Goal: Transaction & Acquisition: Book appointment/travel/reservation

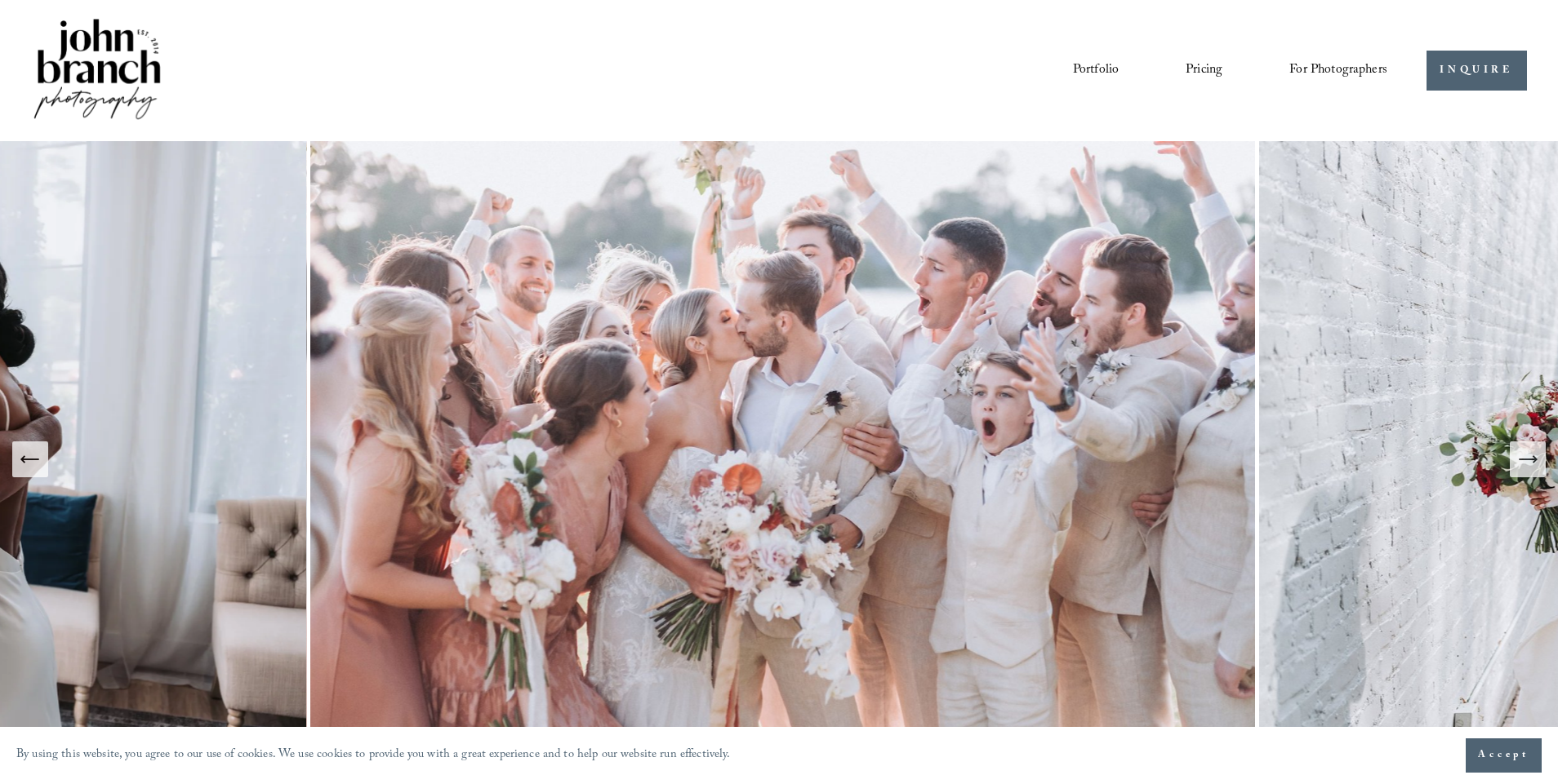
click at [1194, 69] on link "Pricing" at bounding box center [1204, 70] width 36 height 28
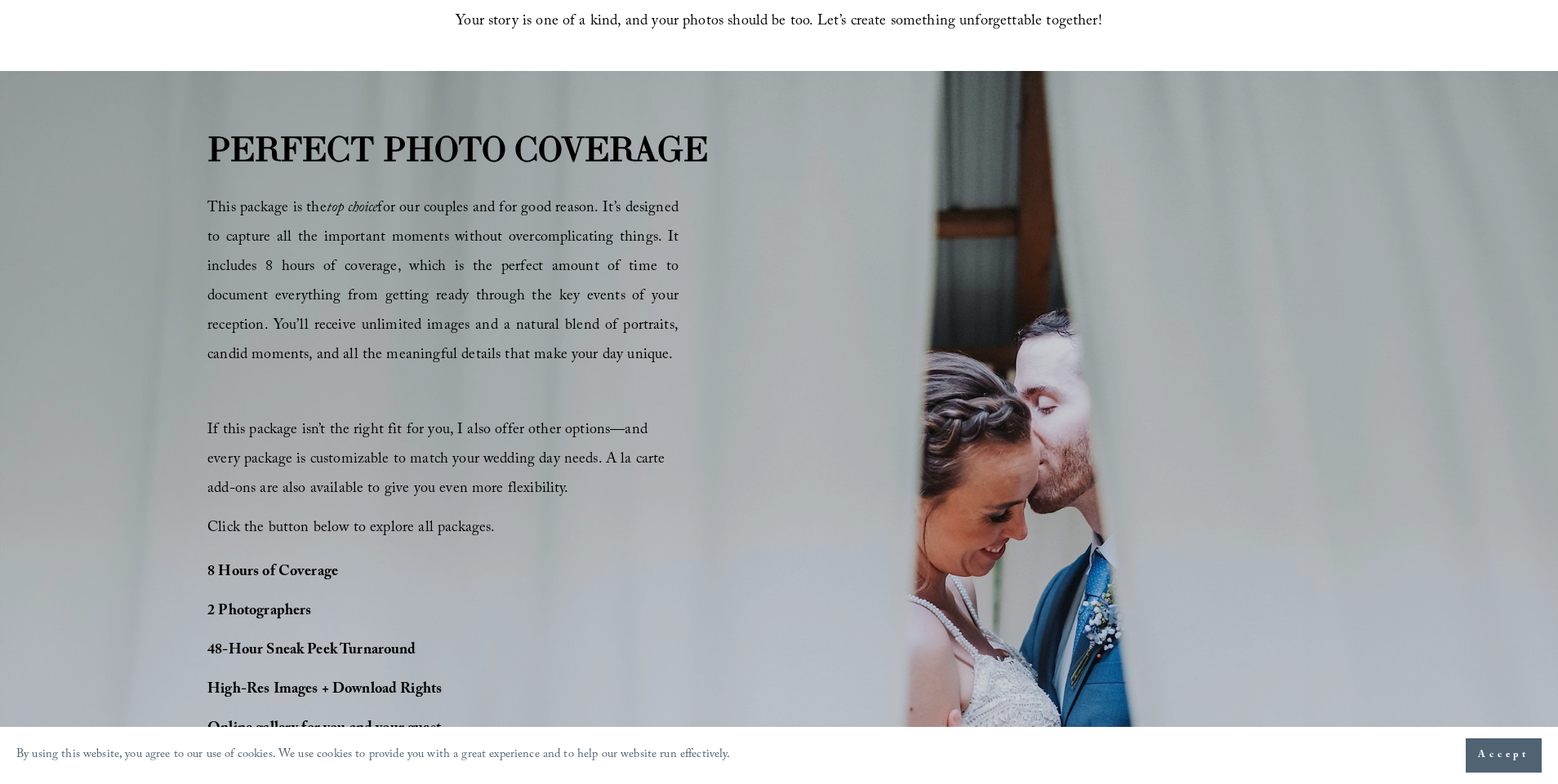
scroll to position [1218, 0]
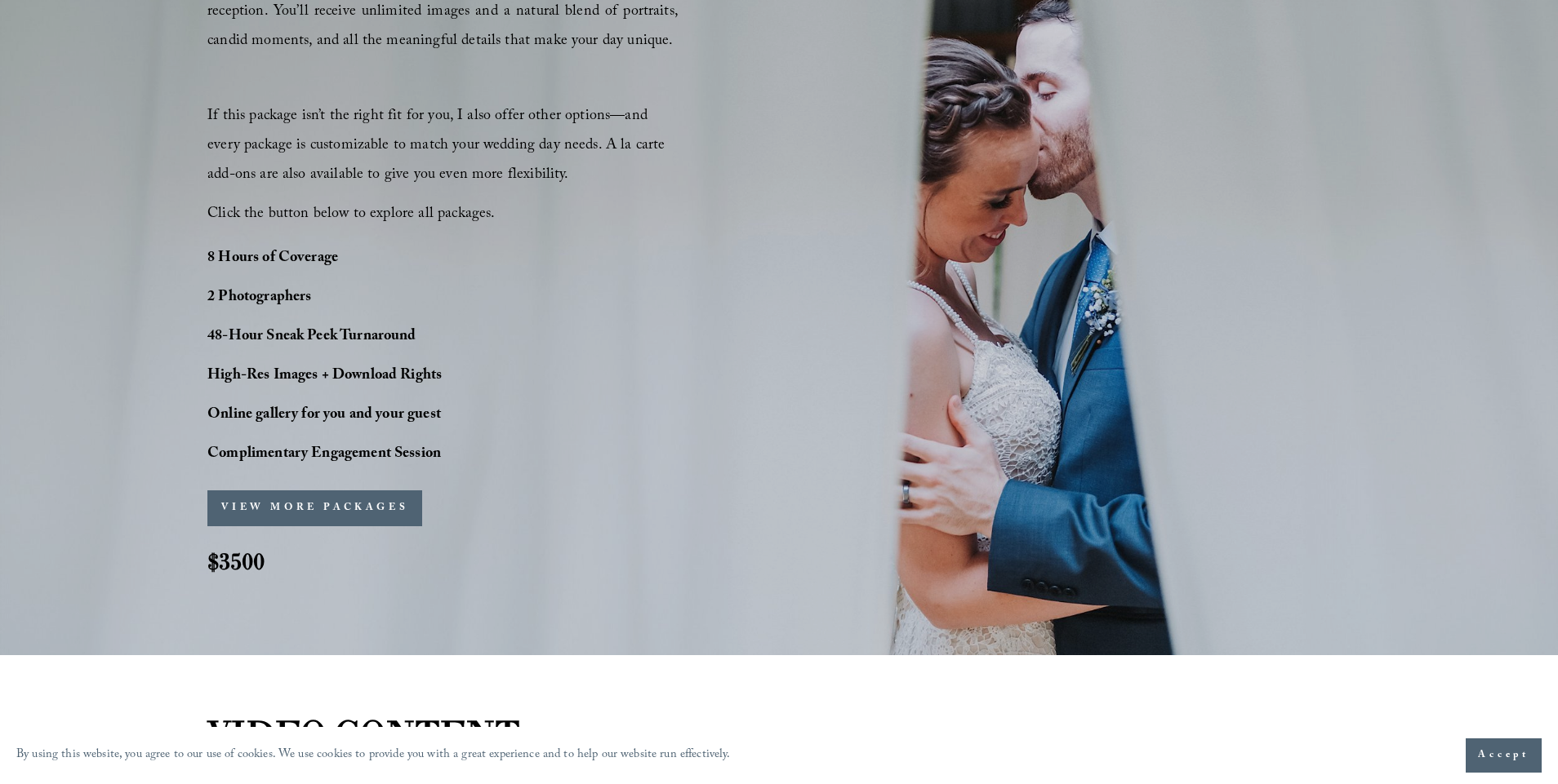
click at [370, 506] on button "VIEW MORE PACKAGES" at bounding box center [315, 508] width 215 height 36
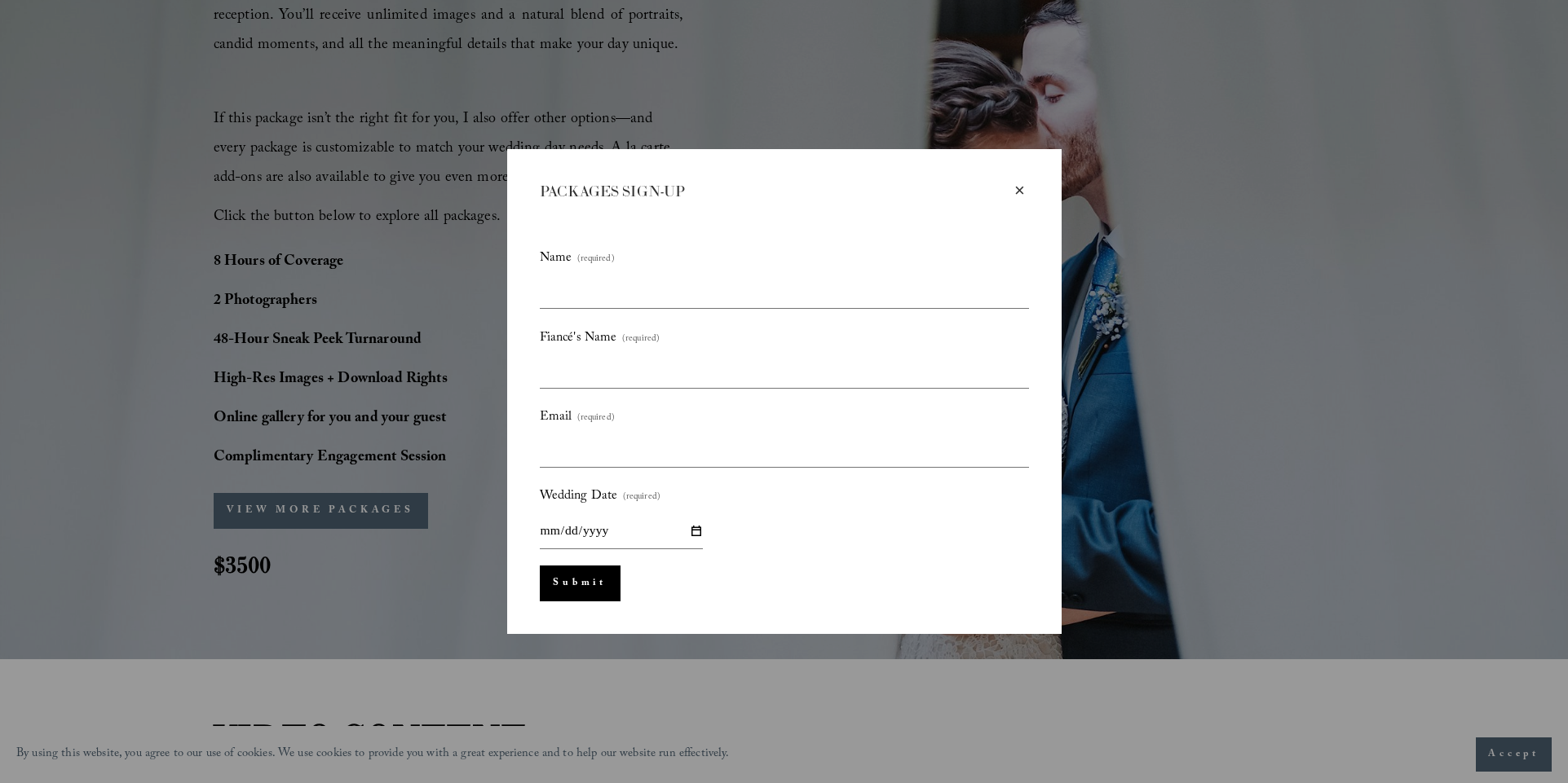
click at [1037, 193] on div "× PACKAGES SIGN-UP Name (required) Fiancé's Name (required) Email (required) We…" at bounding box center [784, 392] width 554 height 485
click at [1019, 184] on div "×" at bounding box center [1020, 191] width 18 height 18
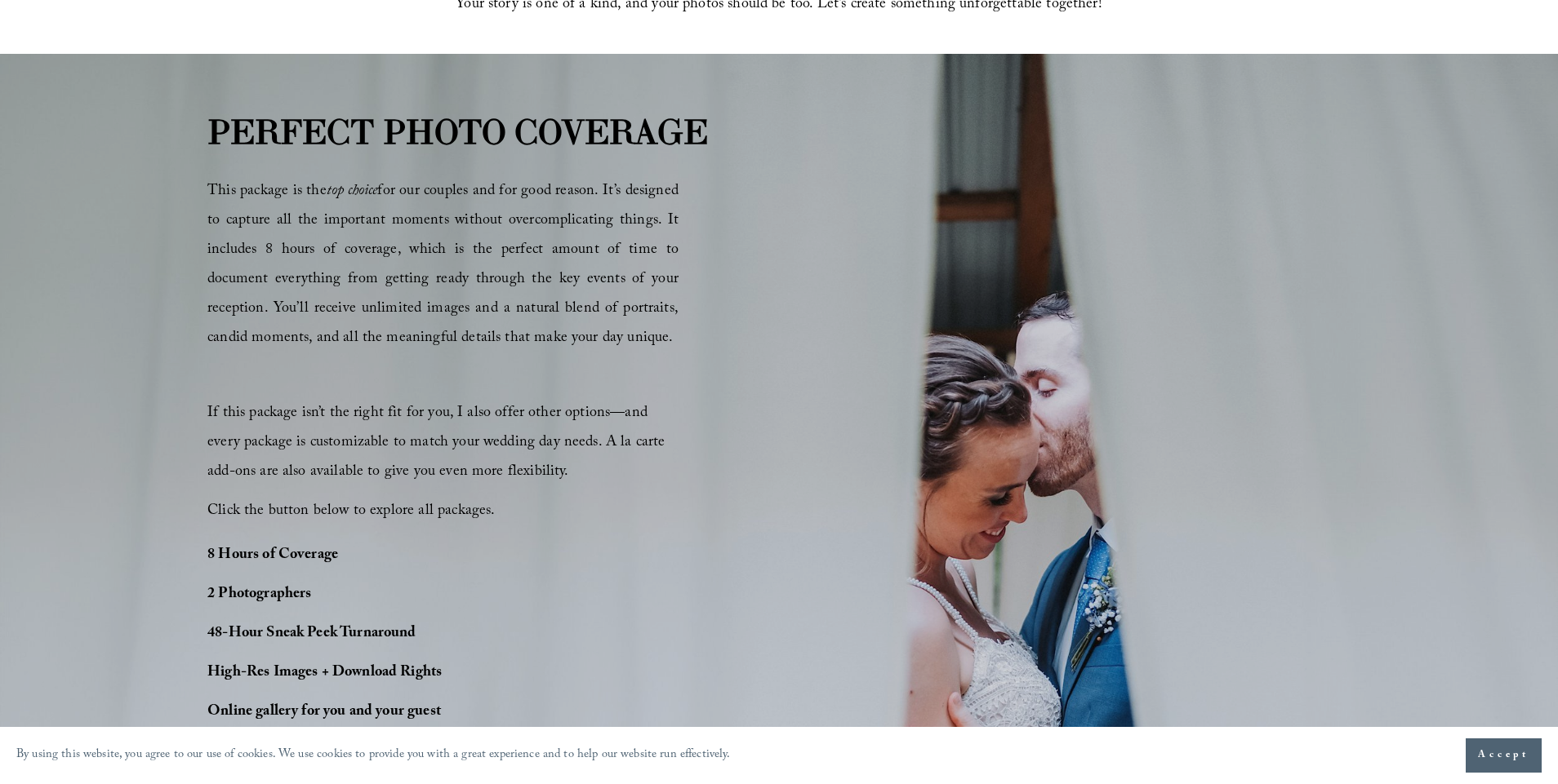
scroll to position [924, 0]
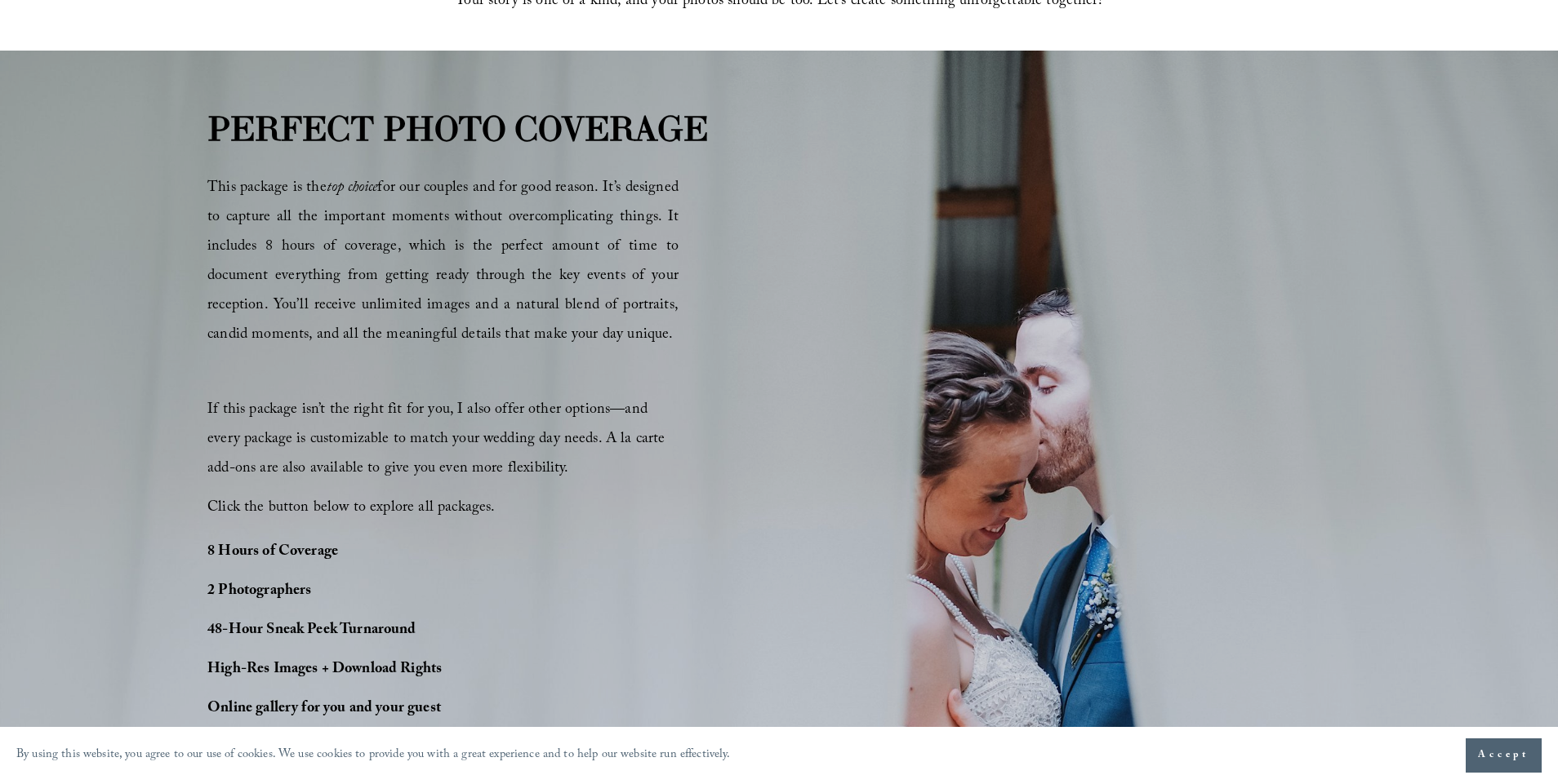
drag, startPoint x: 208, startPoint y: 184, endPoint x: 673, endPoint y: 342, distance: 491.1
click at [673, 342] on p "This package is the top choice for our couples and for good reason. It’s design…" at bounding box center [442, 262] width 471 height 176
click at [745, 596] on div "PERFECT PHOTO COVERAGE This package is the top choice for our couples and for g…" at bounding box center [779, 500] width 1558 height 796
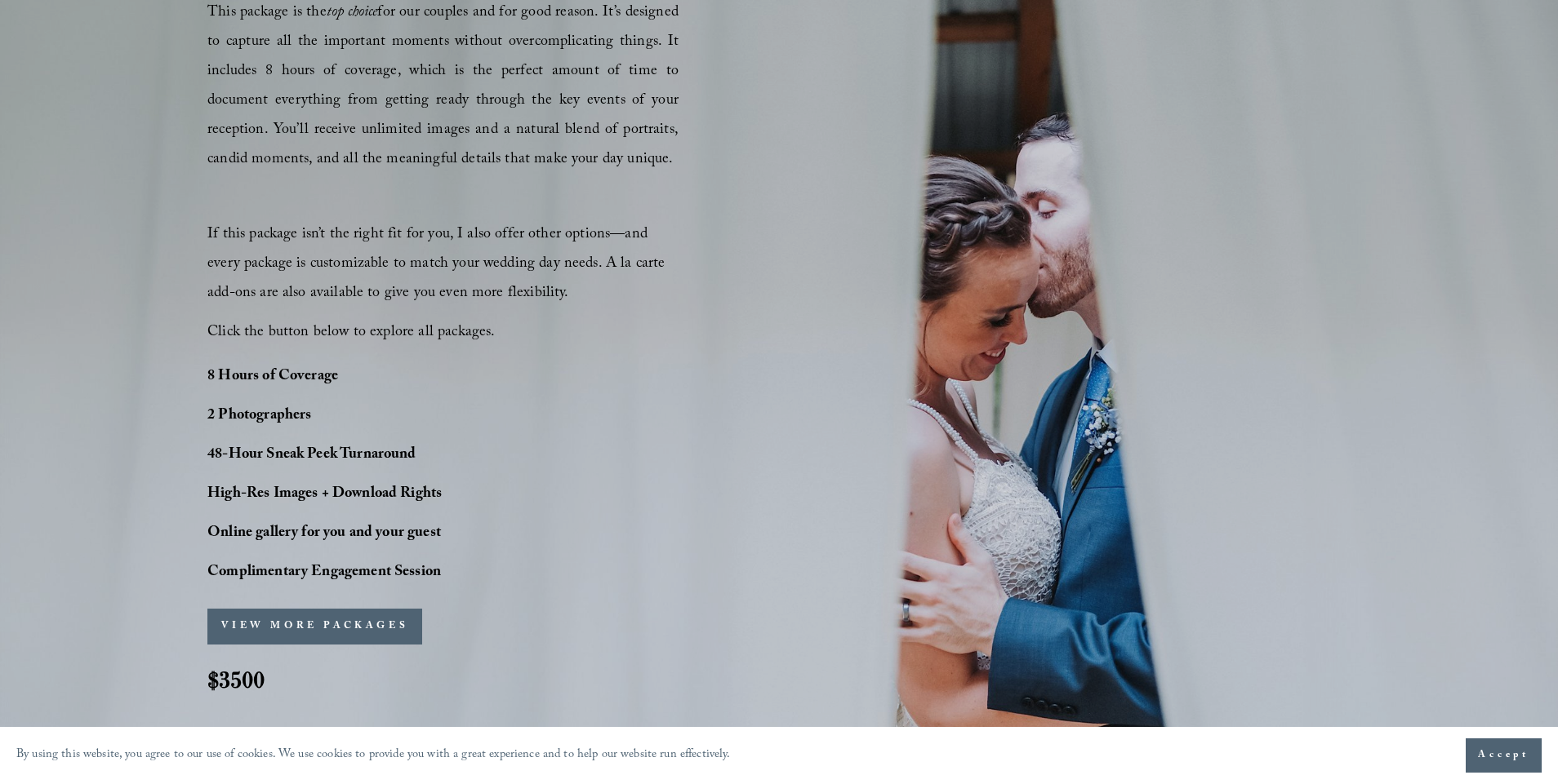
scroll to position [1103, 0]
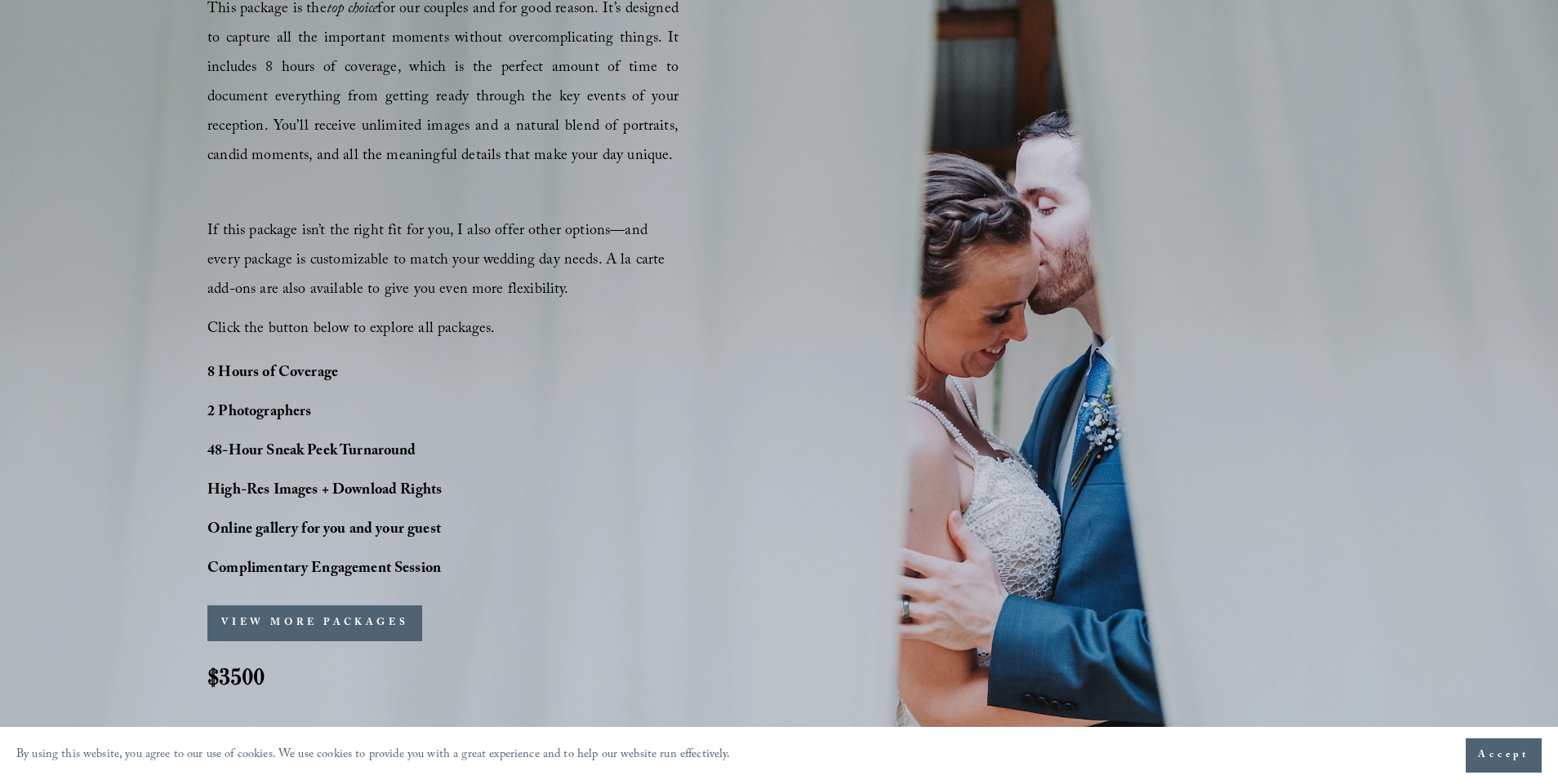
click at [358, 627] on button "VIEW MORE PACKAGES" at bounding box center [315, 623] width 215 height 36
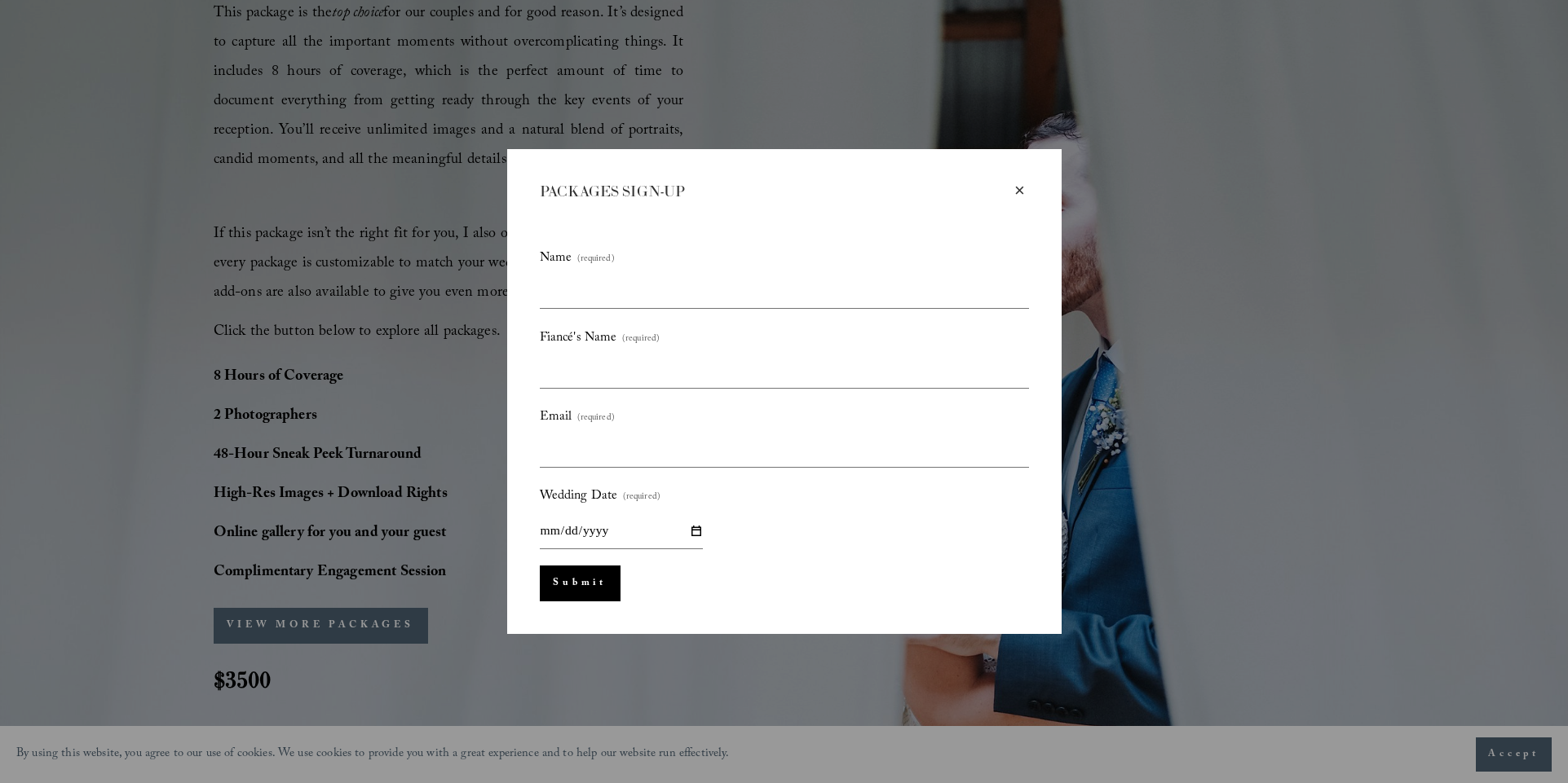
click at [1027, 187] on div "×" at bounding box center [1020, 191] width 18 height 18
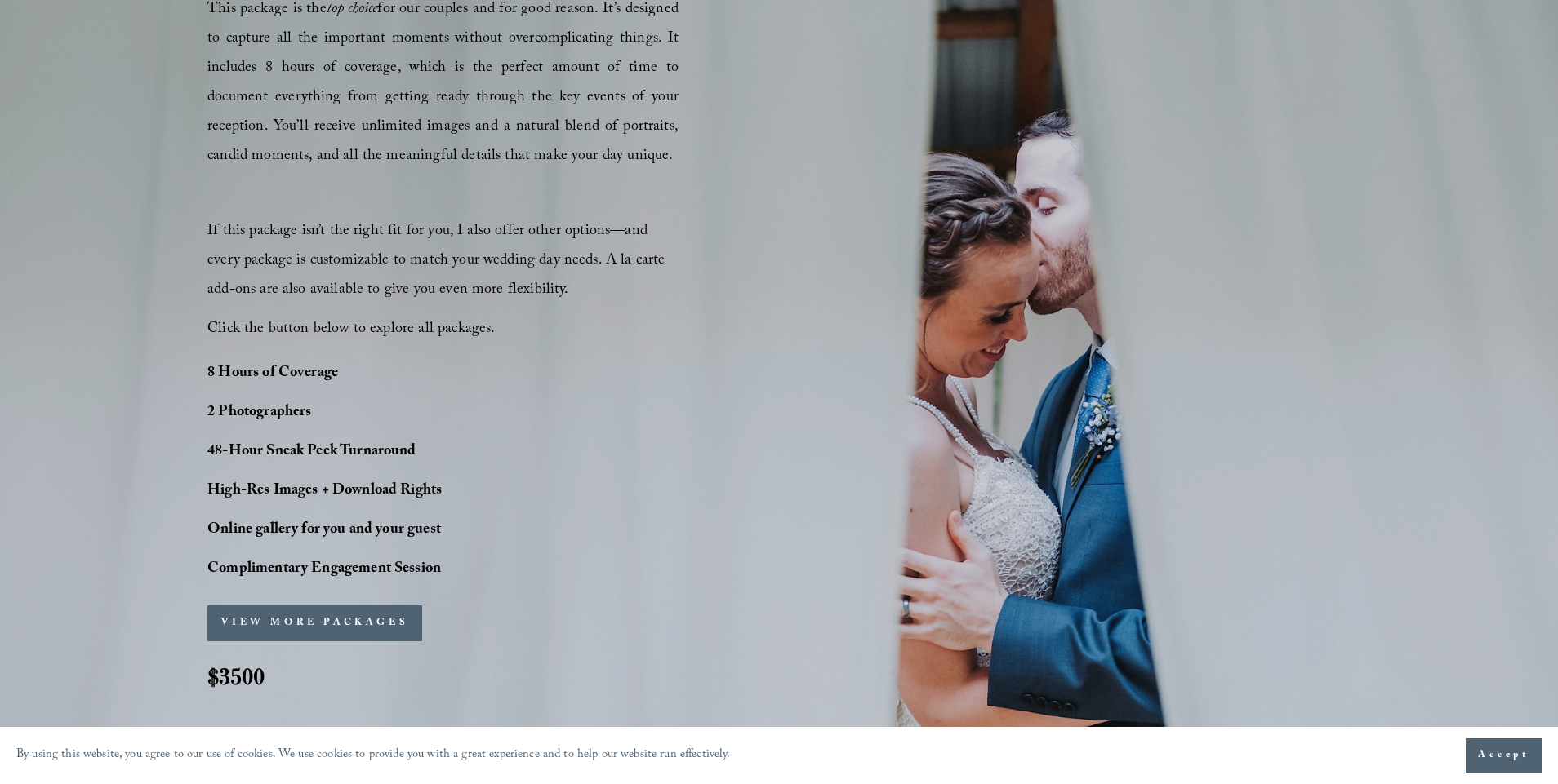
scroll to position [0, 0]
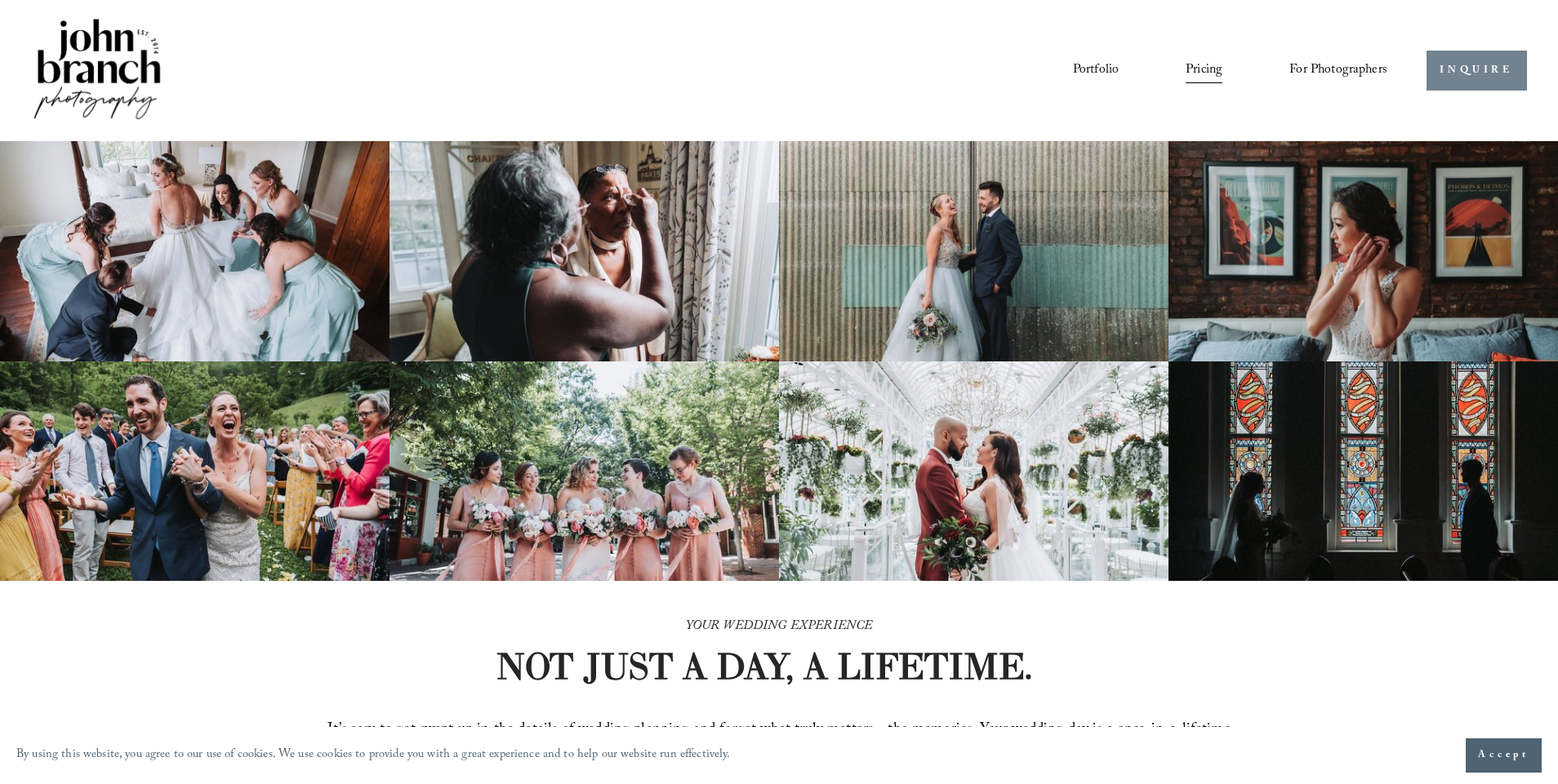
click at [1501, 62] on link "INQUIRE" at bounding box center [1476, 70] width 101 height 40
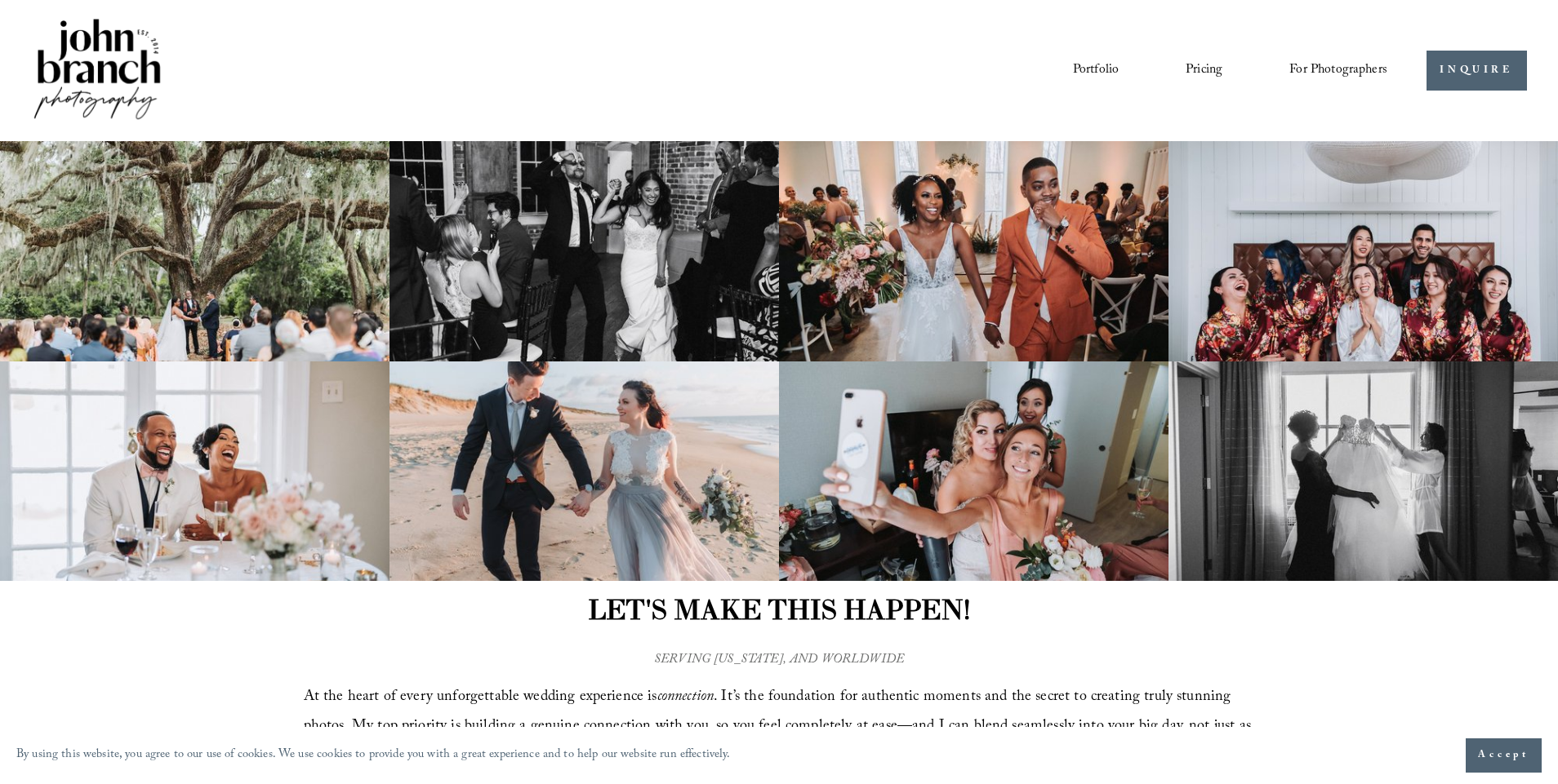
click at [1086, 69] on link "Portfolio" at bounding box center [1096, 70] width 46 height 28
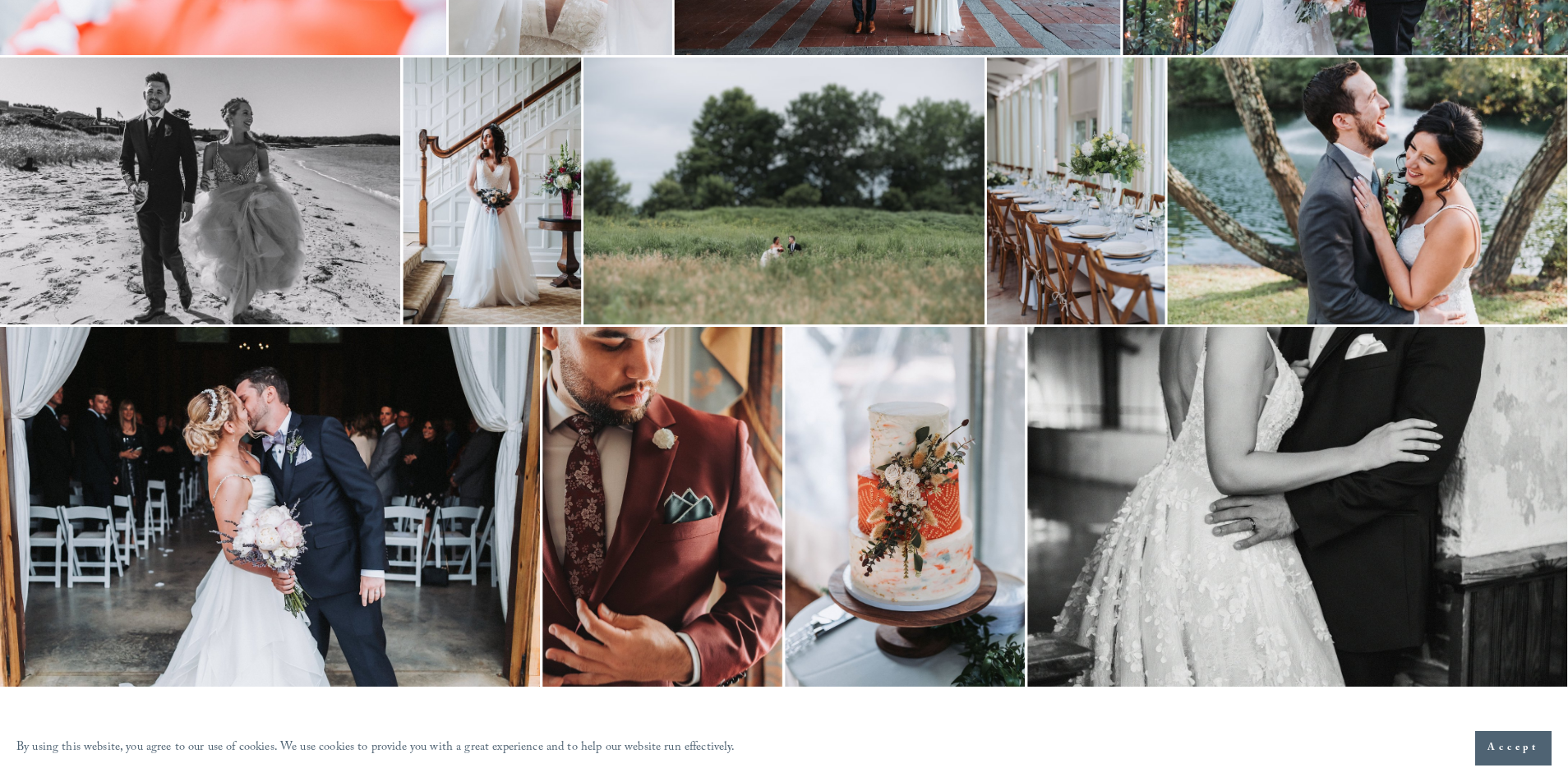
scroll to position [3294, 0]
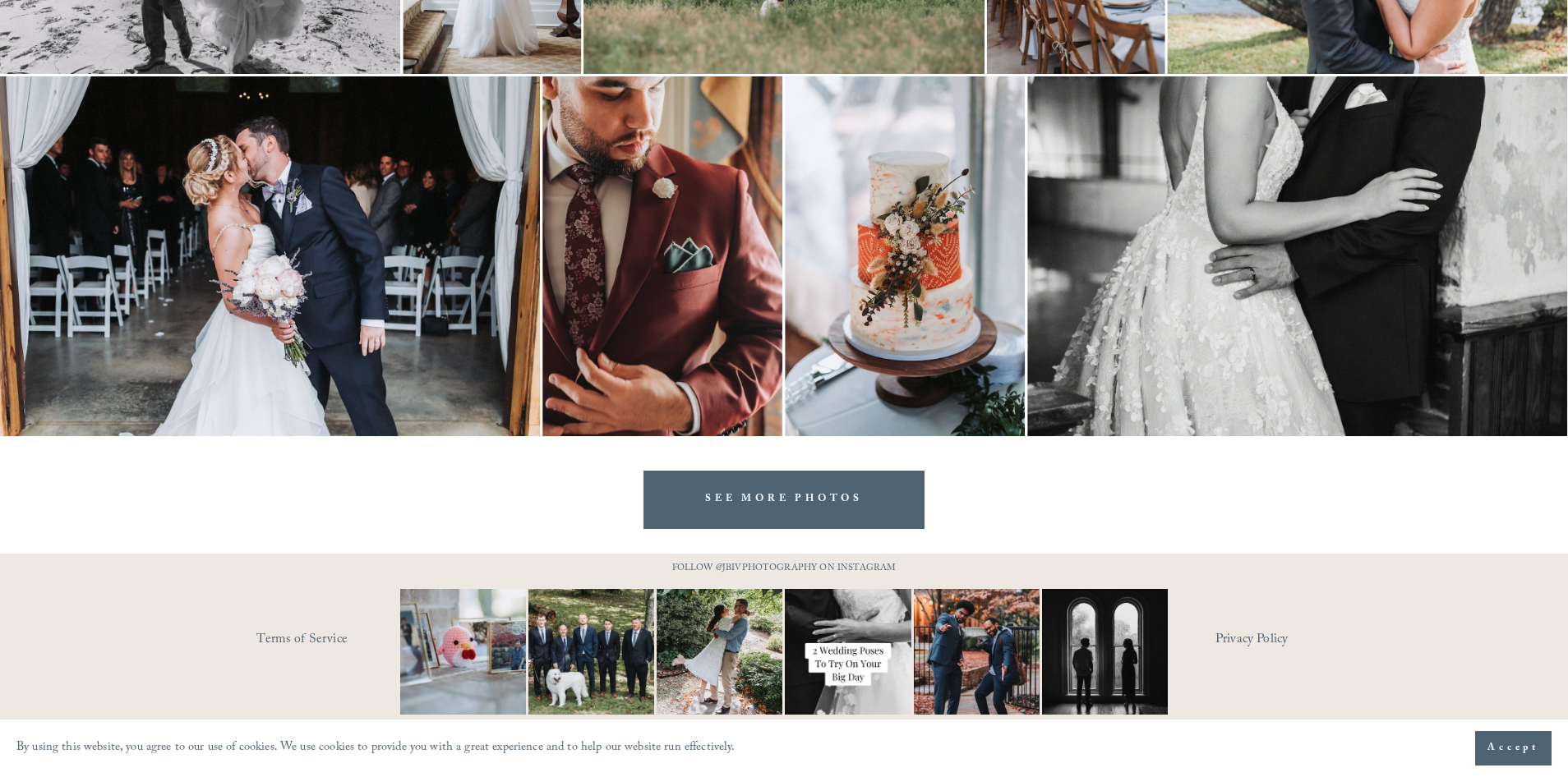
click at [818, 505] on link "SEE MORE PHOTOS" at bounding box center [784, 499] width 281 height 58
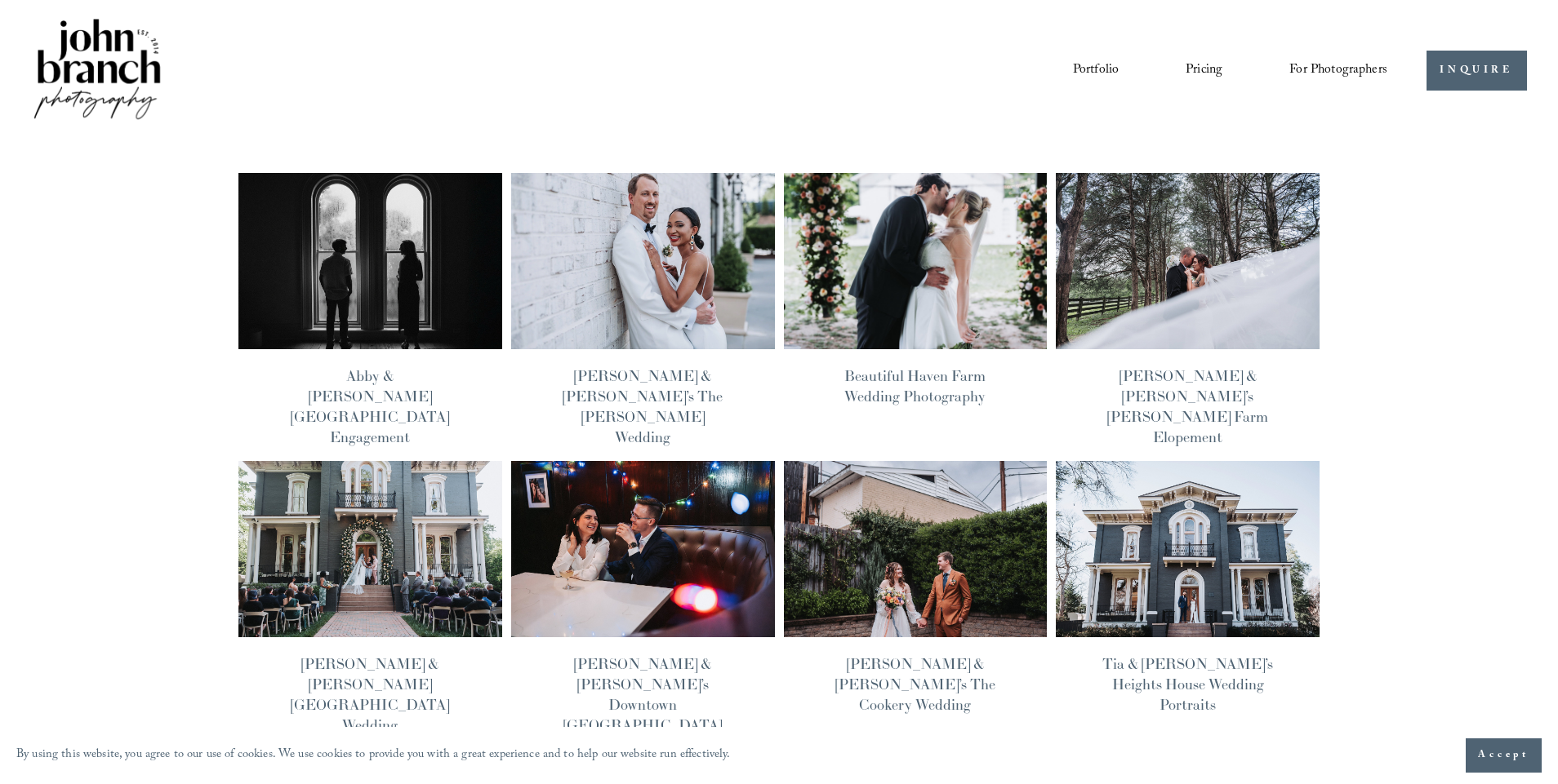
scroll to position [114, 0]
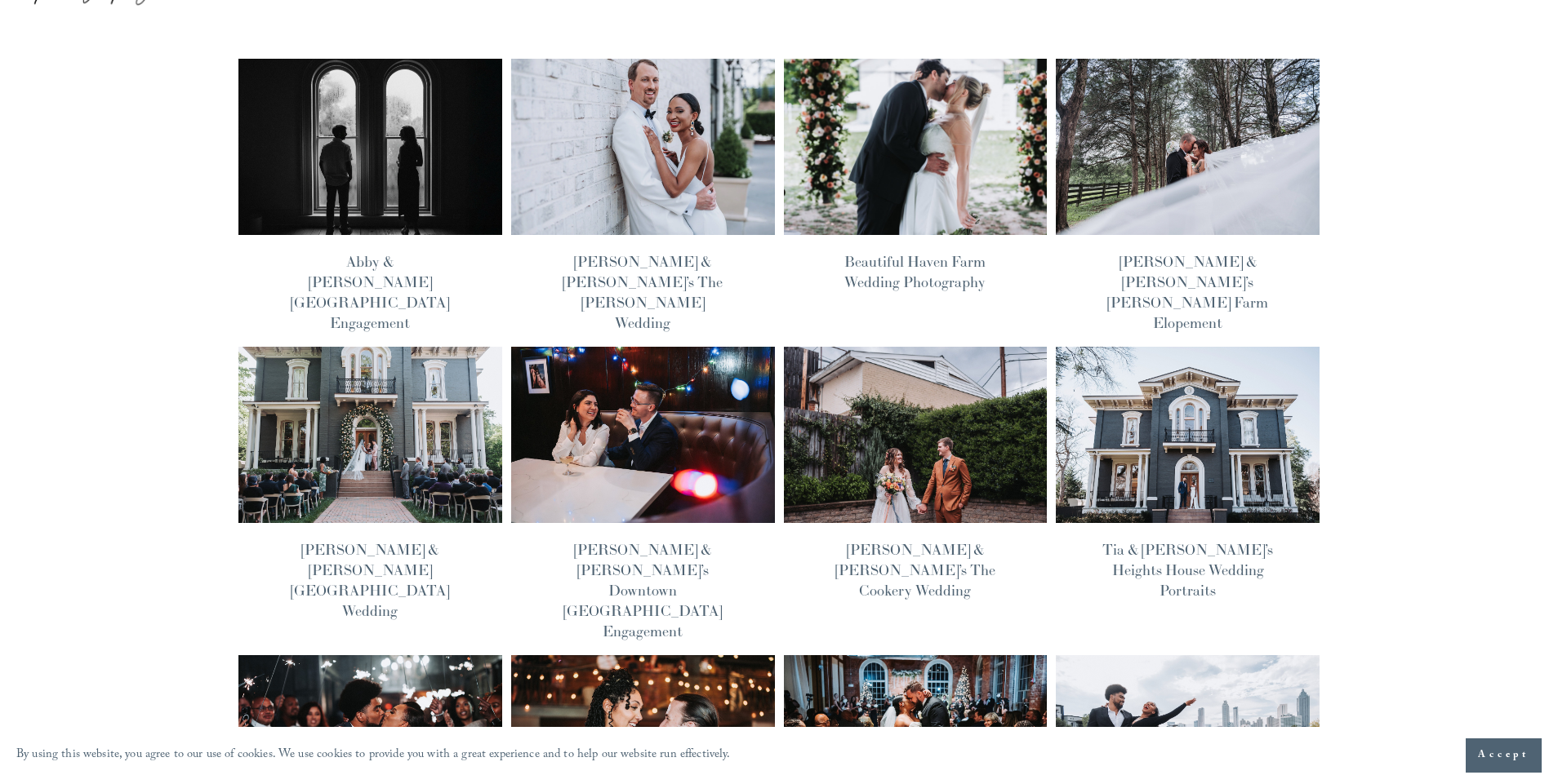
click at [380, 187] on img at bounding box center [370, 147] width 266 height 178
